Goal: Information Seeking & Learning: Find specific fact

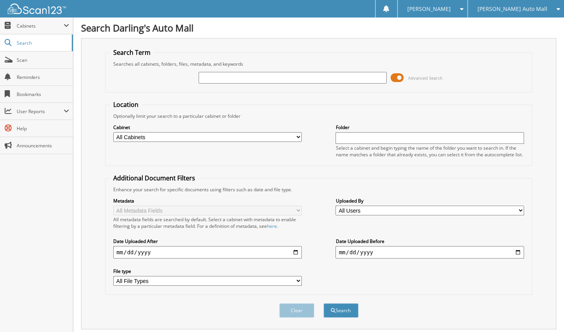
click at [299, 134] on select "All Cabinets 44 DOWNEAST HIGHWAY UNDERCO... AFTERMARKET SOLD O/S A DEAL CAR DEA…" at bounding box center [207, 137] width 188 height 10
select select "25922"
click at [113, 132] on select "All Cabinets 44 DOWNEAST HIGHWAY UNDERCO... AFTERMARKET SOLD O/S A DEAL CAR DEA…" at bounding box center [207, 137] width 188 height 10
click at [256, 79] on input "text" at bounding box center [293, 78] width 188 height 12
type input "aeton"
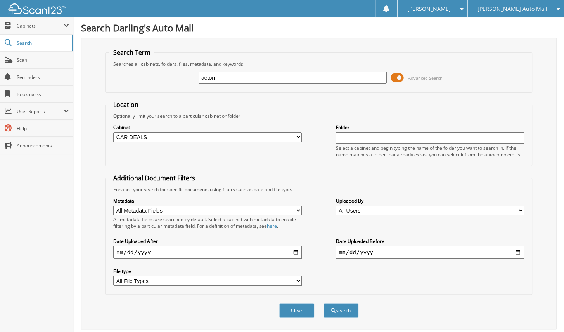
click at [324, 303] on button "Search" at bounding box center [341, 310] width 35 height 14
click at [256, 79] on input "aeton" at bounding box center [293, 78] width 188 height 12
type input "a"
type input "[PERSON_NAME]"
click at [324, 303] on button "Search" at bounding box center [341, 310] width 35 height 14
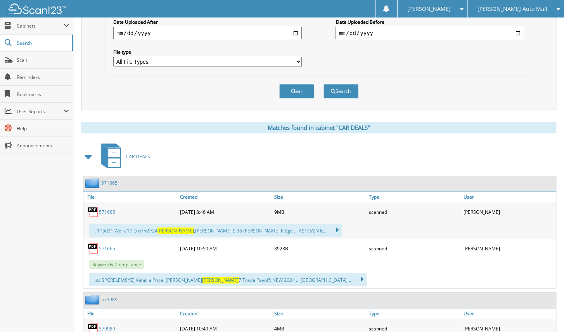
scroll to position [233, 0]
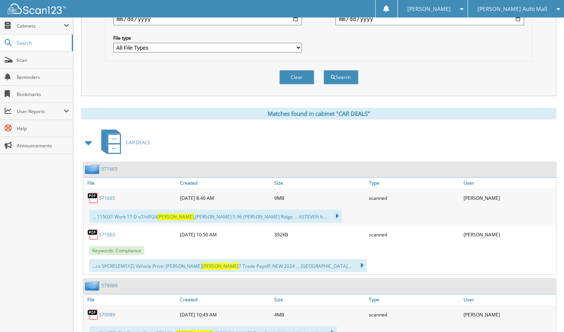
click at [107, 194] on link "571665" at bounding box center [107, 197] width 16 height 7
